Goal: Task Accomplishment & Management: Manage account settings

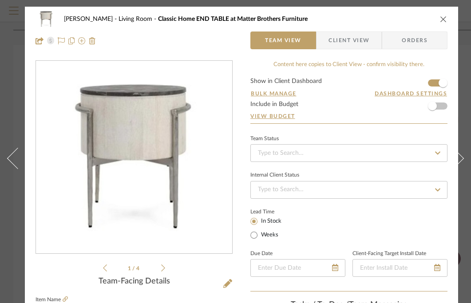
click at [442, 20] on icon "close" at bounding box center [443, 19] width 7 height 7
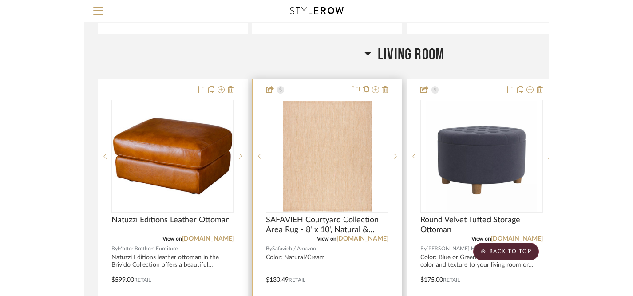
scroll to position [1960, 0]
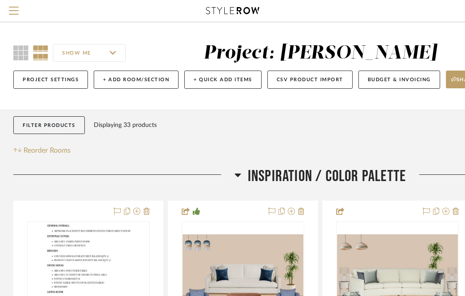
click at [220, 5] on div at bounding box center [233, 11] width 410 height 22
click at [219, 10] on icon at bounding box center [232, 10] width 53 height 7
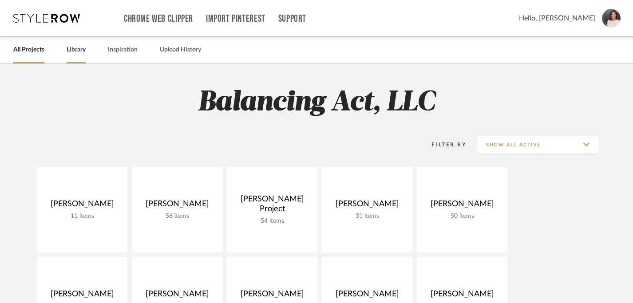
click at [78, 50] on link "Library" at bounding box center [76, 50] width 19 height 12
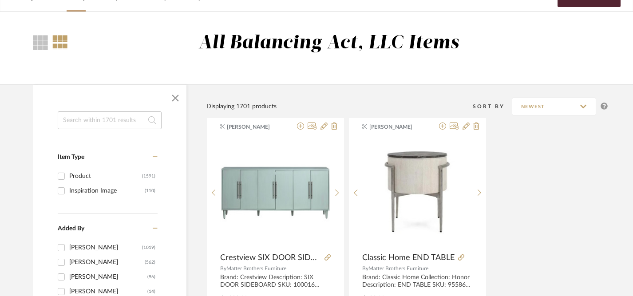
scroll to position [55, 0]
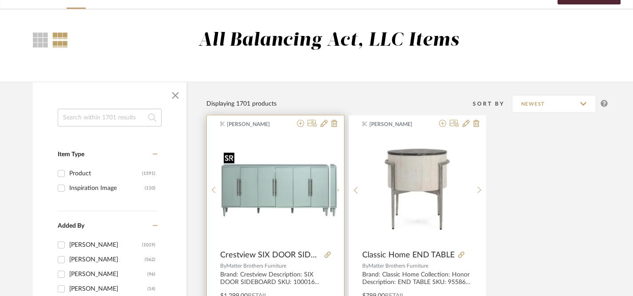
click at [279, 200] on div at bounding box center [275, 190] width 110 height 111
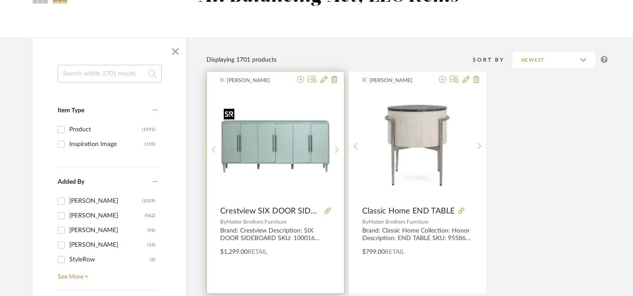
scroll to position [101, 0]
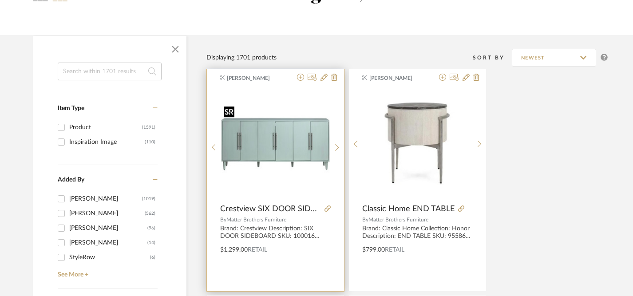
click at [279, 157] on img "0" at bounding box center [275, 144] width 110 height 83
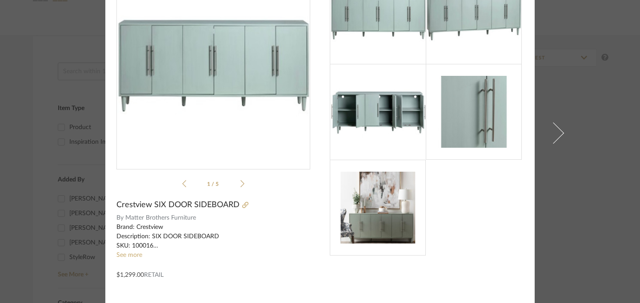
scroll to position [0, 0]
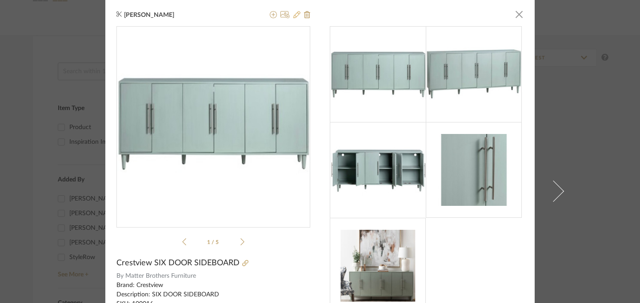
click at [293, 16] on icon at bounding box center [296, 14] width 7 height 7
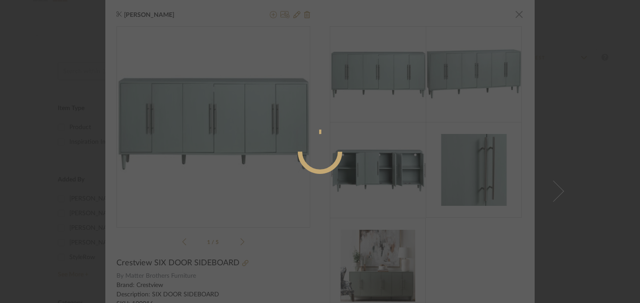
radio input "true"
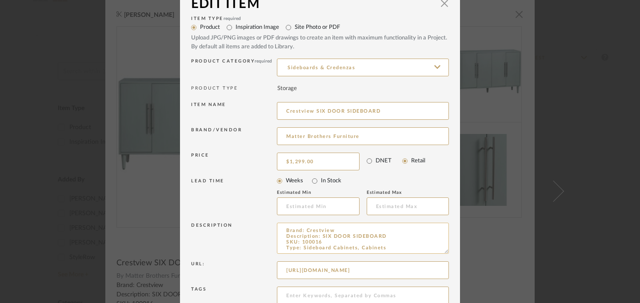
scroll to position [16, 0]
click at [439, 8] on span "button" at bounding box center [444, 5] width 18 height 18
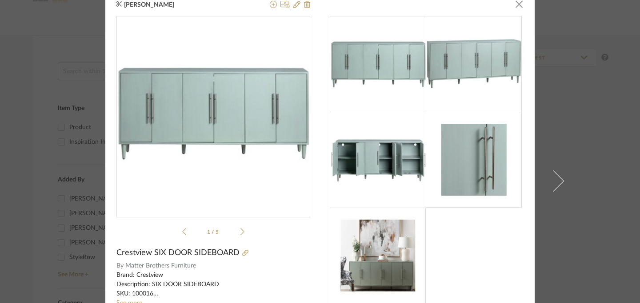
scroll to position [0, 0]
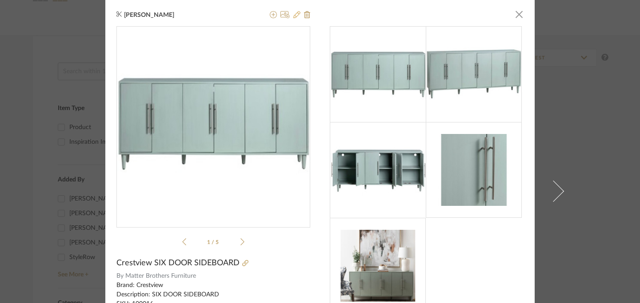
click at [293, 16] on icon at bounding box center [296, 14] width 7 height 7
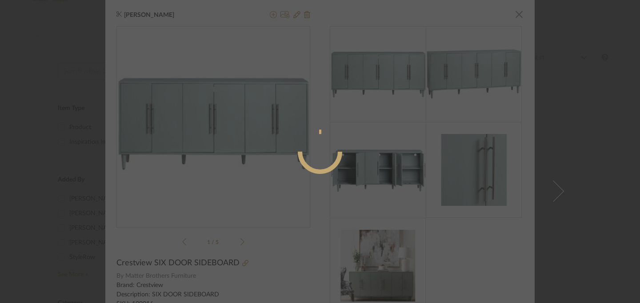
radio input "true"
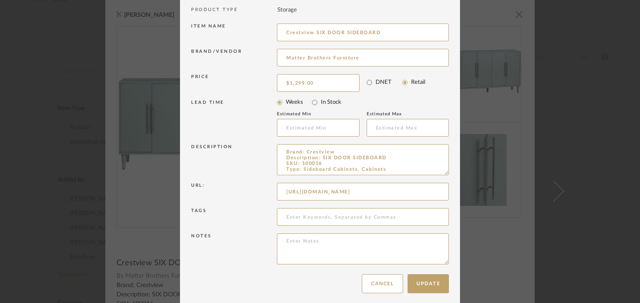
scroll to position [101, 0]
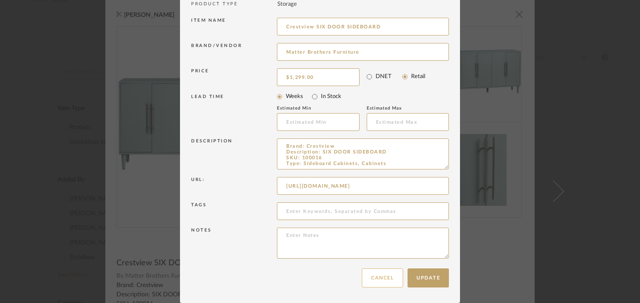
click at [368, 282] on button "Cancel" at bounding box center [382, 278] width 41 height 19
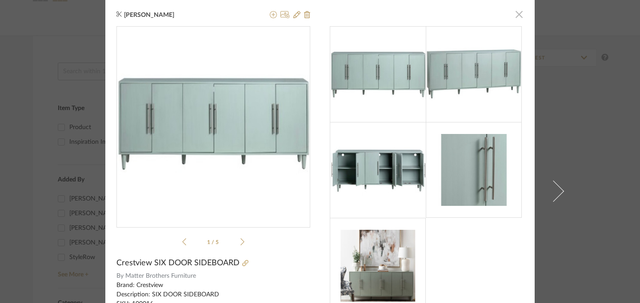
click at [518, 13] on span "button" at bounding box center [519, 14] width 18 height 18
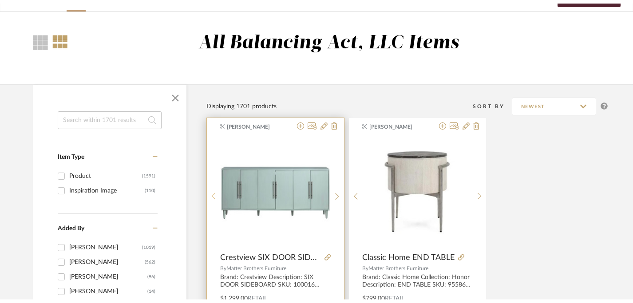
scroll to position [0, 0]
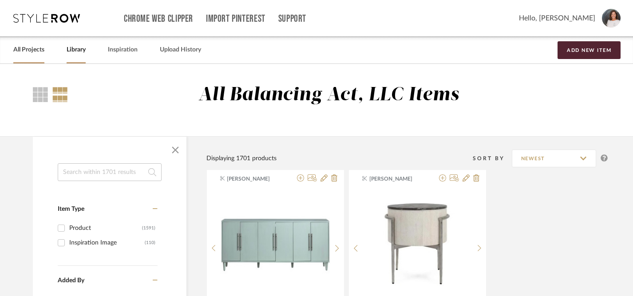
click at [38, 51] on link "All Projects" at bounding box center [28, 50] width 31 height 12
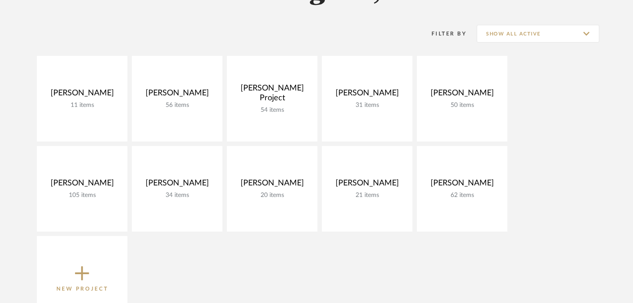
scroll to position [106, 0]
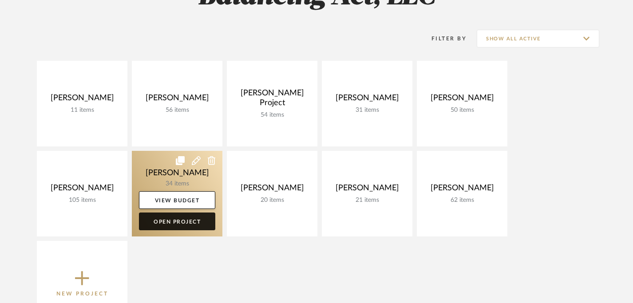
click at [182, 221] on link "Open Project" at bounding box center [177, 222] width 76 height 18
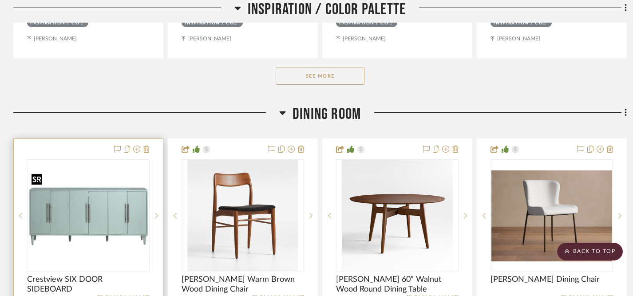
scroll to position [576, 0]
click at [87, 227] on img "0" at bounding box center [88, 215] width 121 height 91
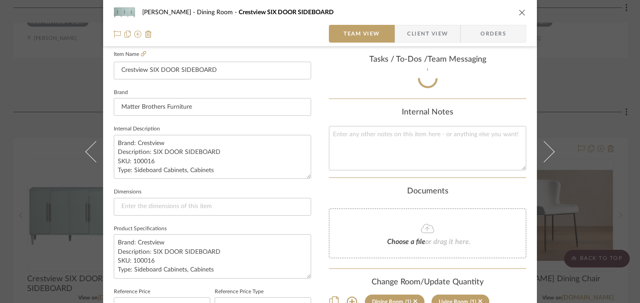
scroll to position [246, 0]
click at [265, 207] on input at bounding box center [212, 207] width 197 height 18
paste input "74" x 16" x 34" h"
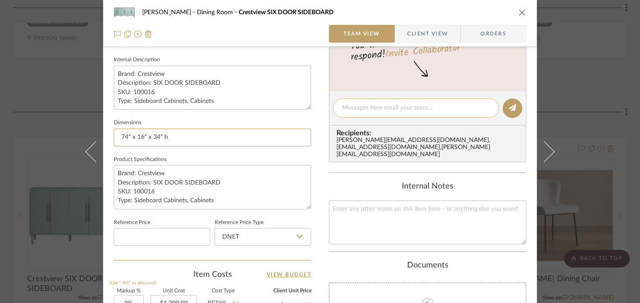
scroll to position [300, 0]
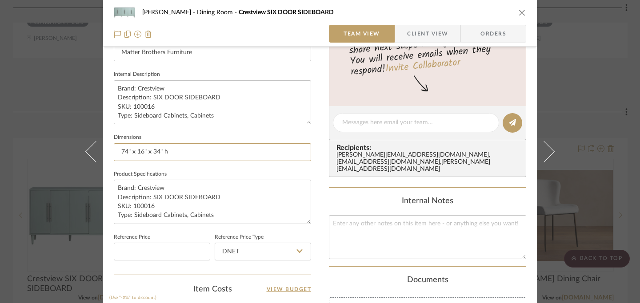
type input "74" x 16" x 34" h"
click at [519, 13] on icon "close" at bounding box center [521, 12] width 7 height 7
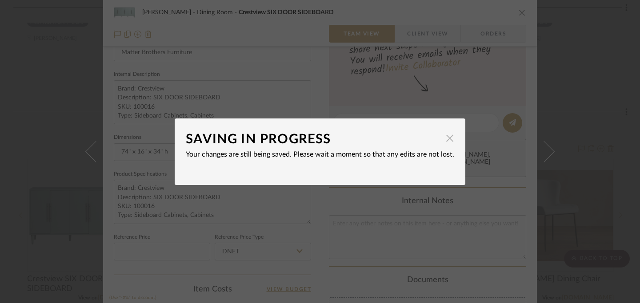
click at [446, 140] on span "button" at bounding box center [450, 139] width 18 height 18
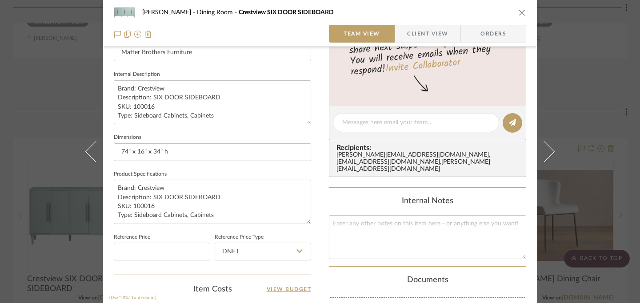
click at [518, 11] on icon "close" at bounding box center [521, 12] width 7 height 7
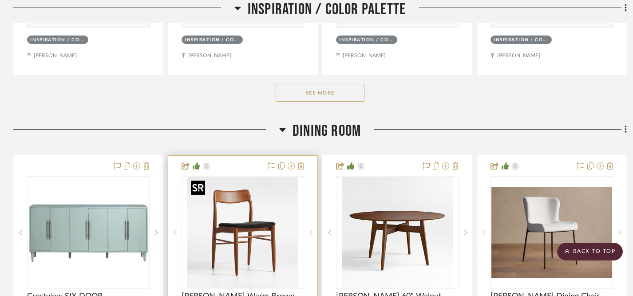
scroll to position [560, 0]
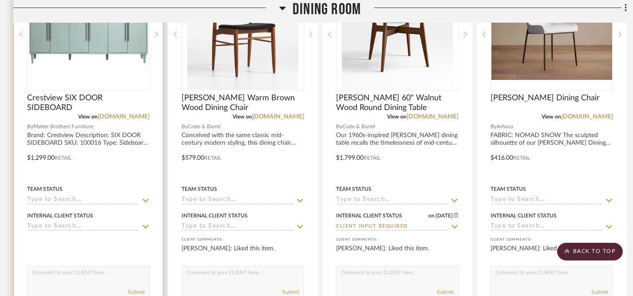
scroll to position [762, 0]
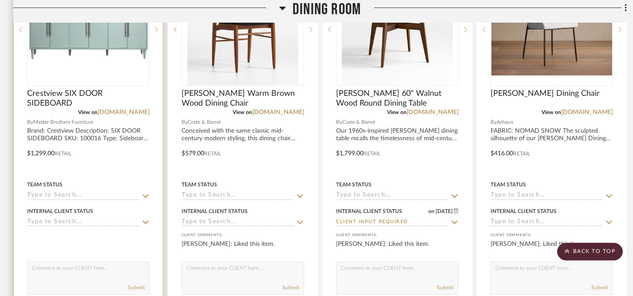
click at [70, 265] on textarea at bounding box center [89, 270] width 122 height 17
type textarea "Thoughts on painted furniture, so we don't have so many different woods to matc…"
click at [146, 223] on icon at bounding box center [146, 223] width 6 height 4
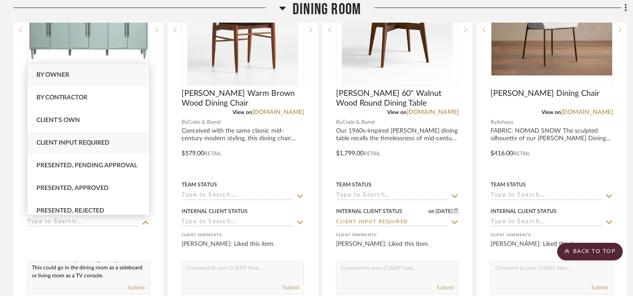
click at [111, 138] on div "Client Input Required" at bounding box center [89, 143] width 122 height 23
type input "9/27/2025"
type input "Client Input Required"
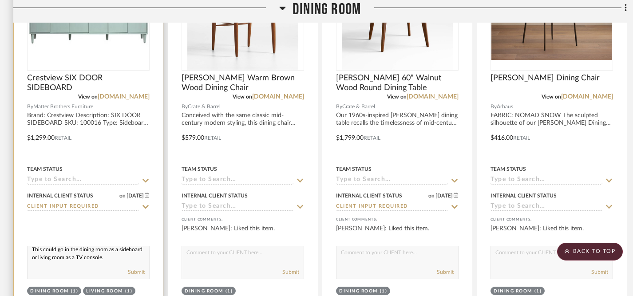
scroll to position [18, 0]
click at [135, 253] on textarea "Thoughts on painted furniture, so we don't have so many different woods to matc…" at bounding box center [89, 255] width 122 height 17
type textarea "Thoughts on painted furniture, so we don't have so many different woods to matc…"
click at [138, 272] on button "Submit" at bounding box center [136, 272] width 17 height 8
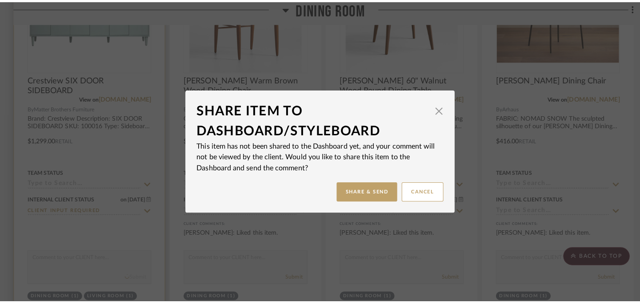
scroll to position [0, 0]
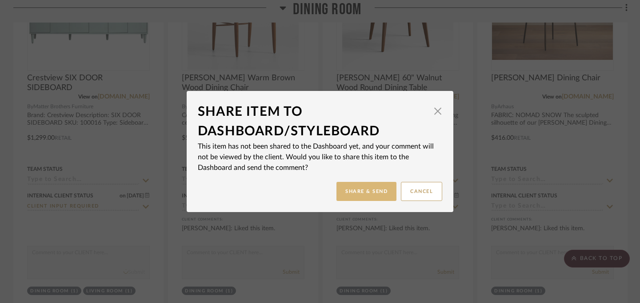
click at [359, 191] on button "Share & Send" at bounding box center [366, 191] width 60 height 19
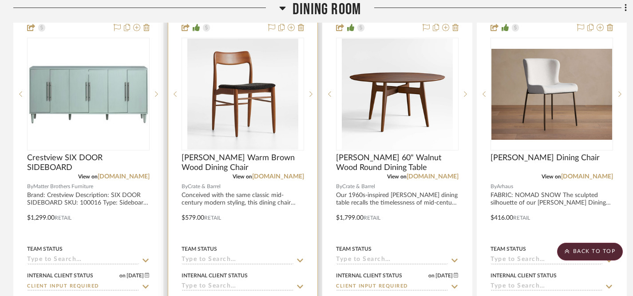
scroll to position [694, 0]
